Goal: Task Accomplishment & Management: Use online tool/utility

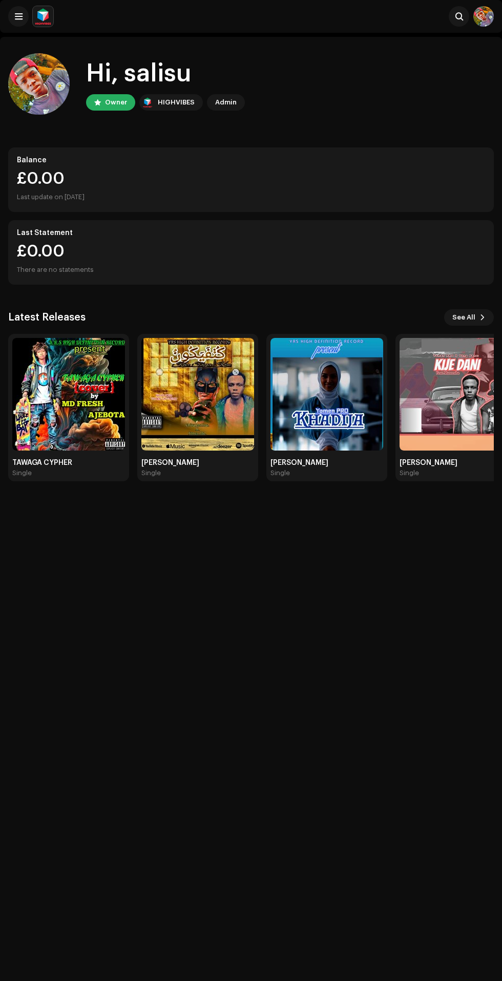
click at [187, 386] on img at bounding box center [197, 394] width 113 height 113
click at [75, 403] on img at bounding box center [68, 394] width 113 height 113
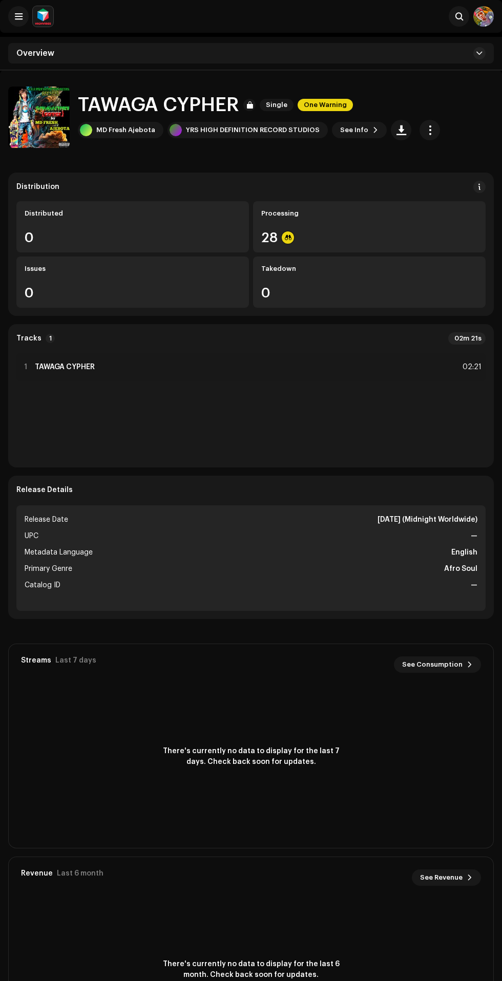
click at [425, 130] on span "button" at bounding box center [430, 130] width 10 height 8
click at [355, 176] on span "Distribute" at bounding box center [346, 175] width 36 height 8
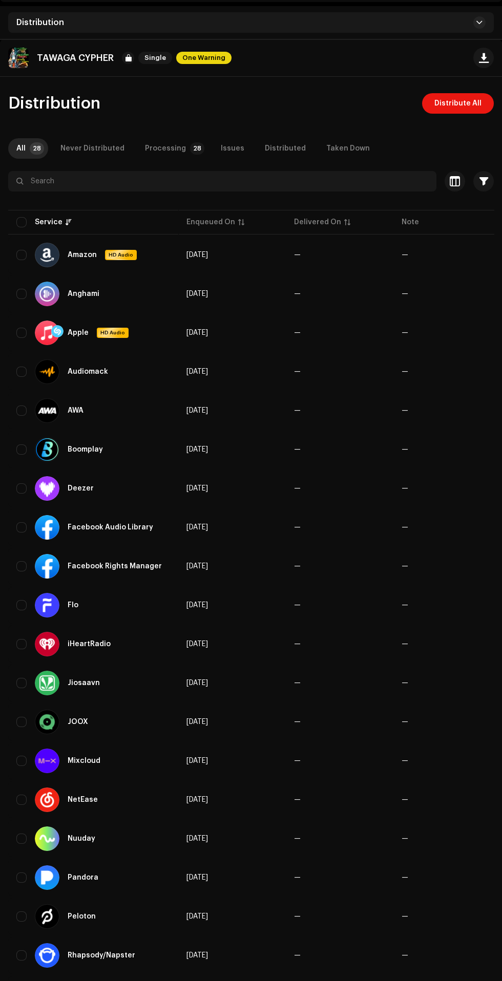
scroll to position [122, 0]
